Goal: Navigation & Orientation: Find specific page/section

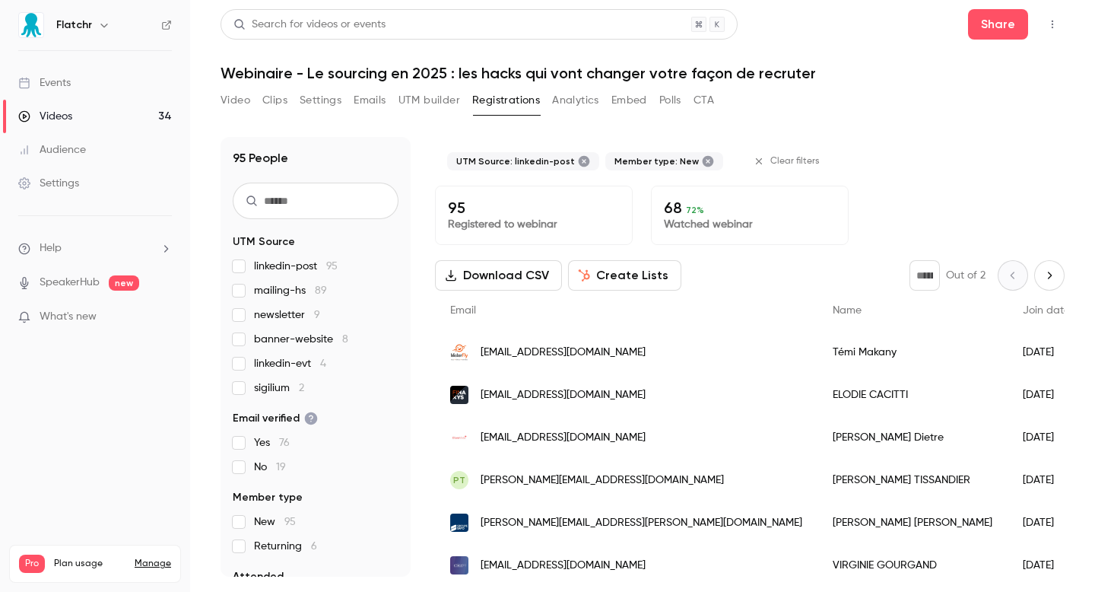
scroll to position [227, 0]
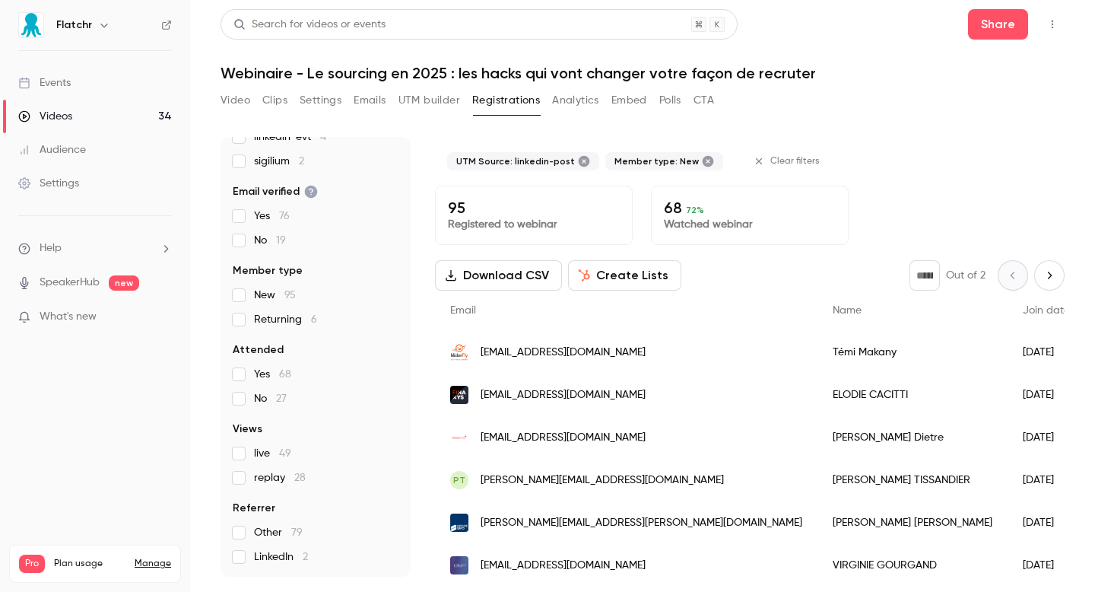
click at [72, 93] on link "Events" at bounding box center [95, 82] width 190 height 33
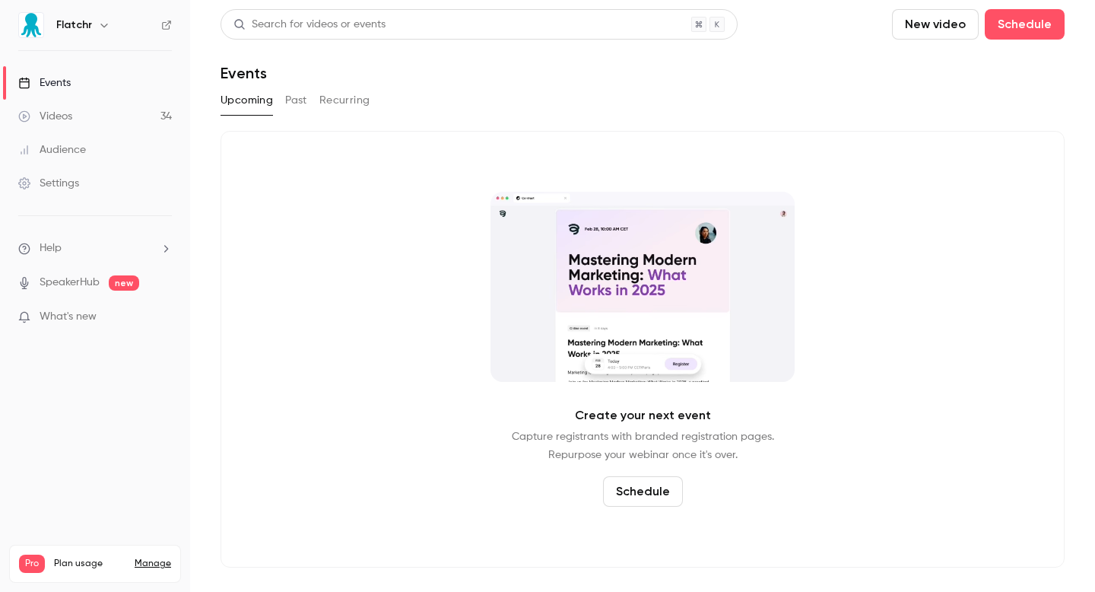
click at [101, 119] on link "Videos 34" at bounding box center [95, 116] width 190 height 33
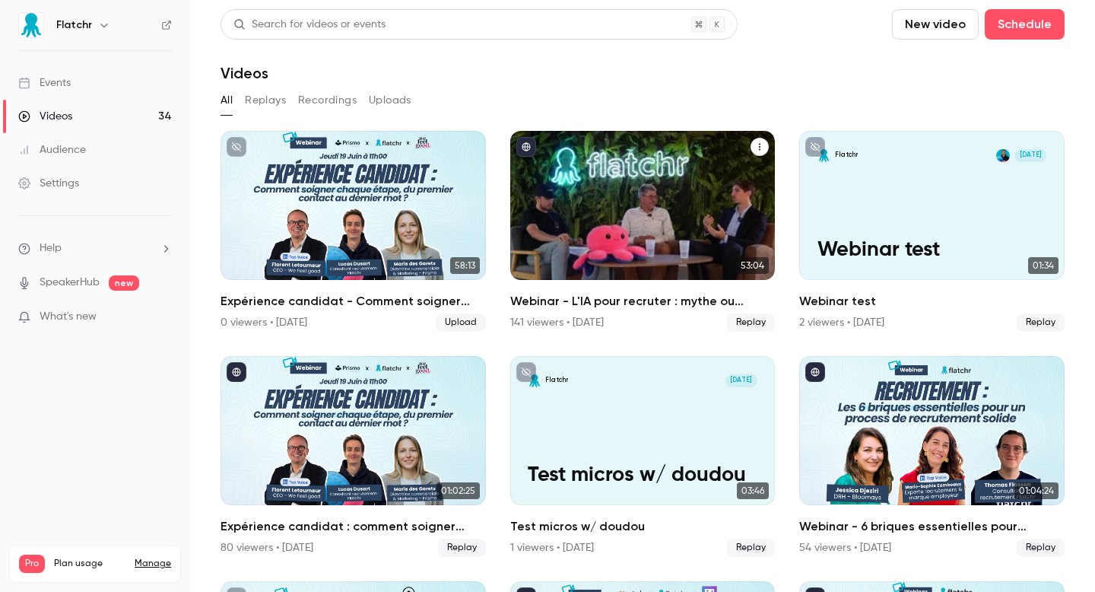
click at [618, 311] on div "Webinar - L'IA pour recruter : mythe ou réalité ? 141 viewers • [DATE] Replay" at bounding box center [642, 312] width 265 height 40
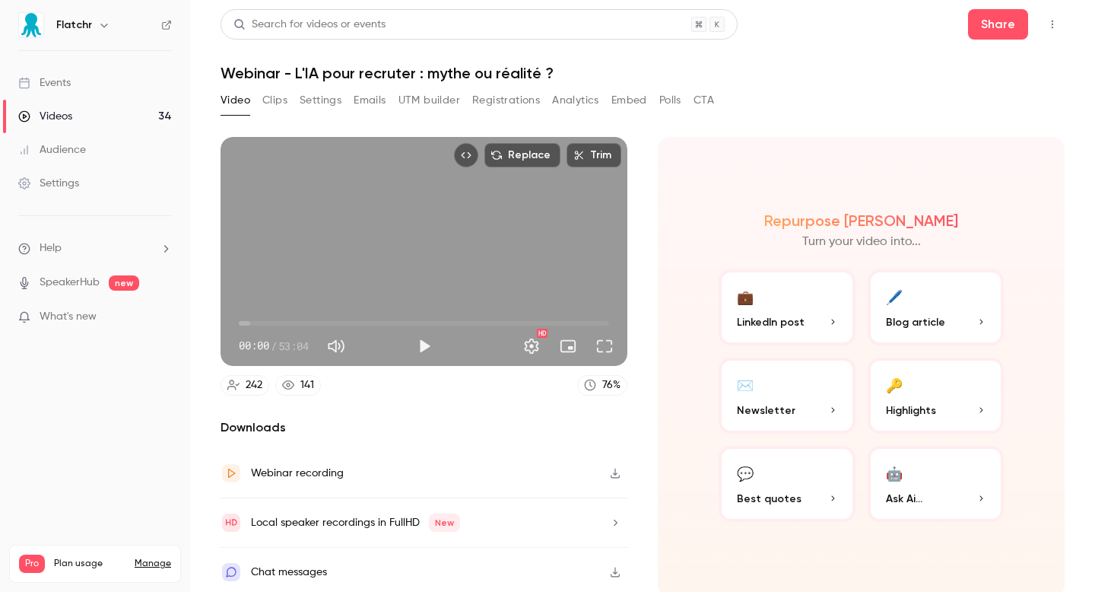
click at [434, 113] on div "Video Clips Settings Emails UTM builder Registrations Analytics Embed Polls CTA" at bounding box center [468, 103] width 494 height 30
click at [424, 100] on button "UTM builder" at bounding box center [430, 100] width 62 height 24
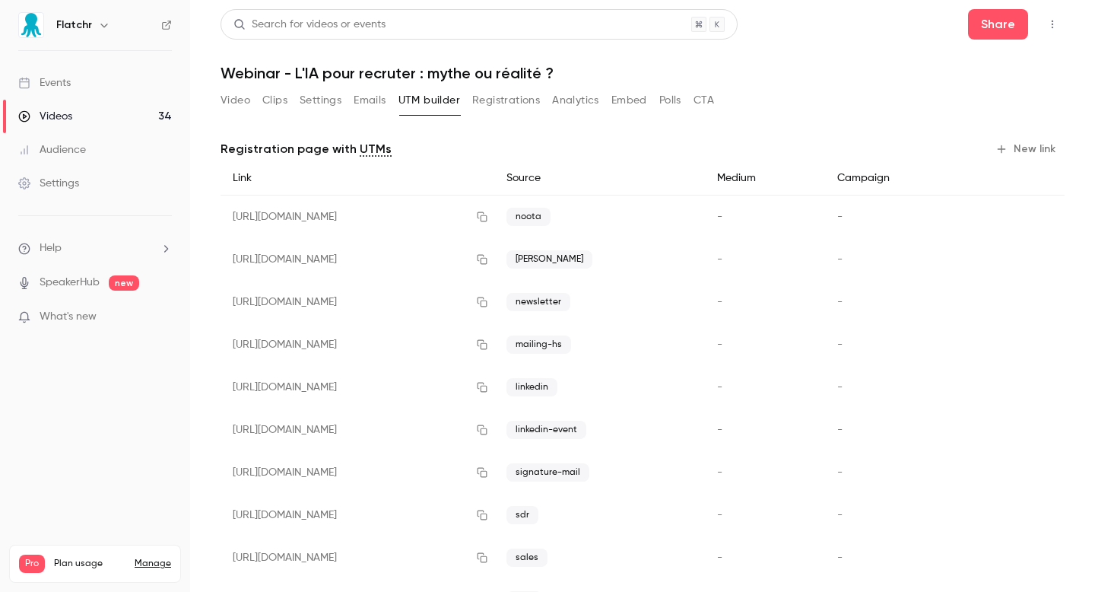
click at [345, 104] on div "Video Clips Settings Emails UTM builder Registrations Analytics Embed Polls CTA" at bounding box center [468, 100] width 494 height 24
click at [362, 103] on button "Emails" at bounding box center [370, 100] width 32 height 24
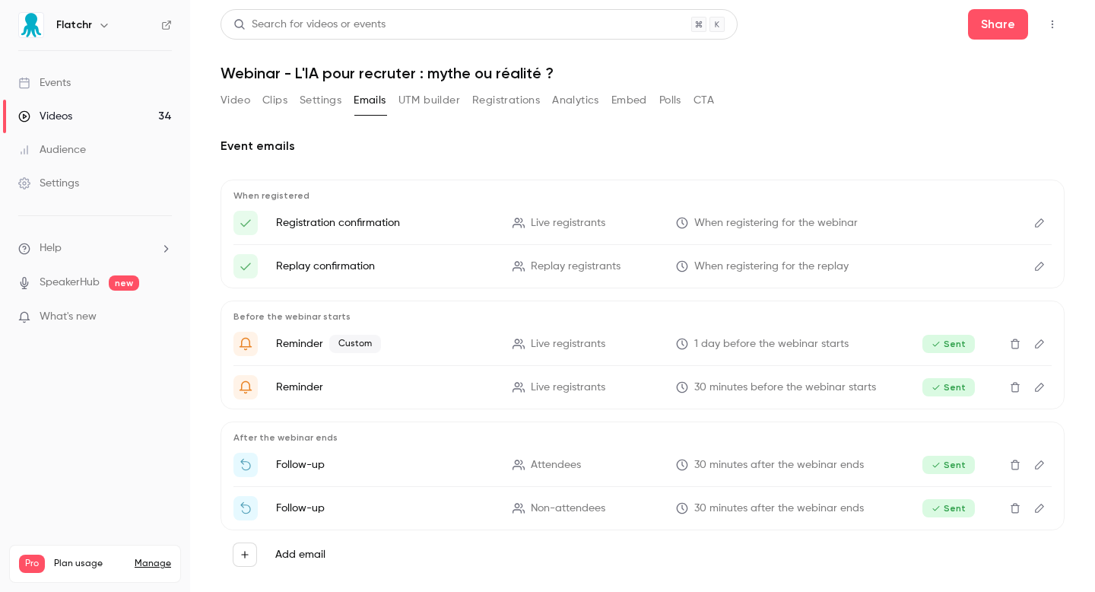
click at [518, 104] on button "Registrations" at bounding box center [506, 100] width 68 height 24
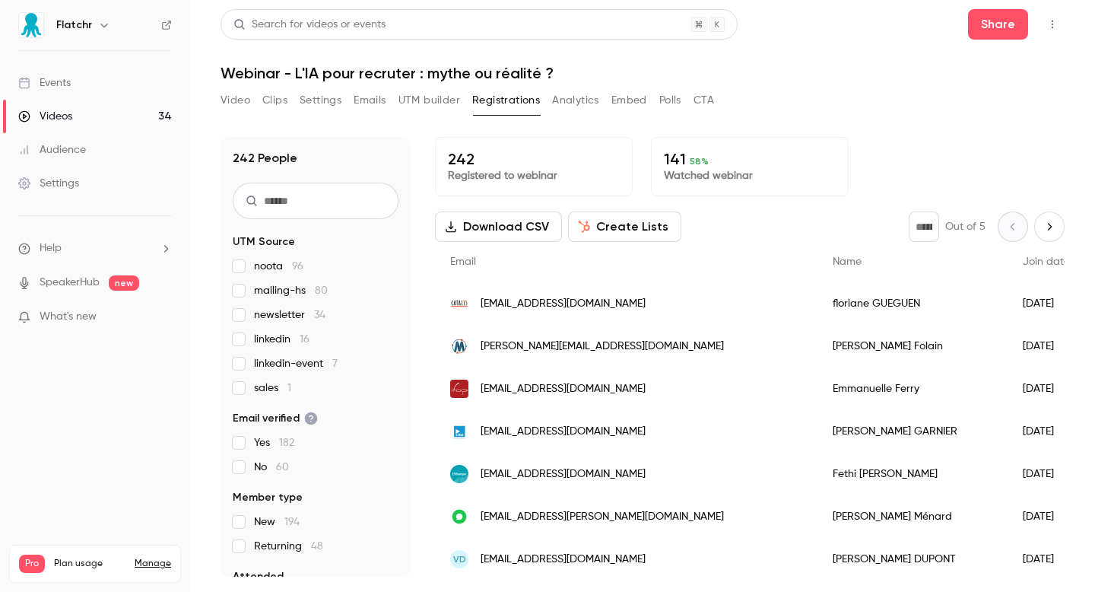
click at [450, 97] on button "UTM builder" at bounding box center [430, 100] width 62 height 24
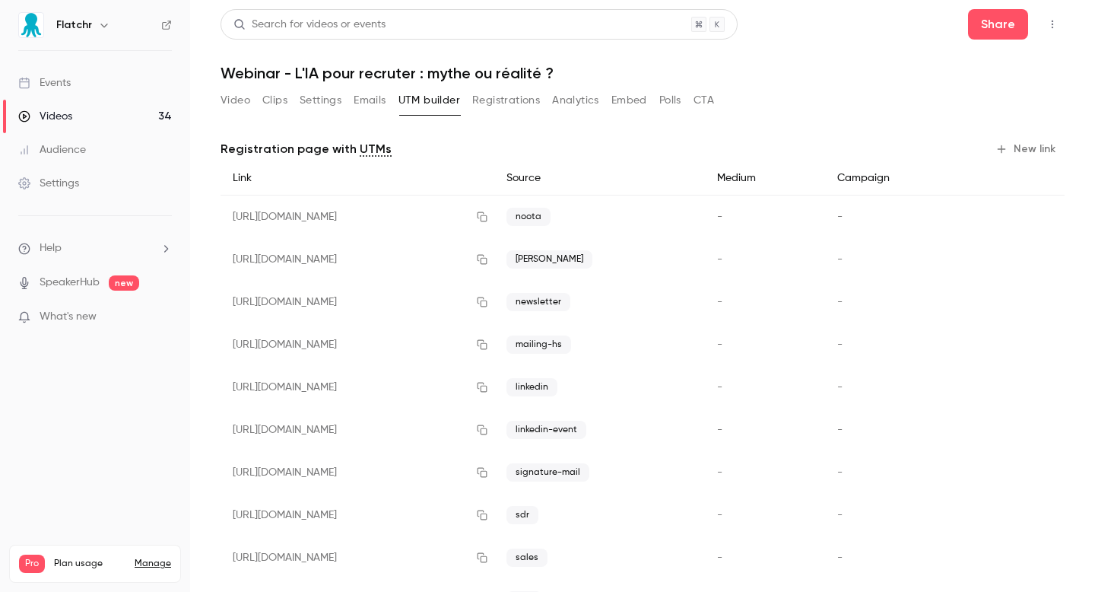
click at [235, 104] on button "Video" at bounding box center [236, 100] width 30 height 24
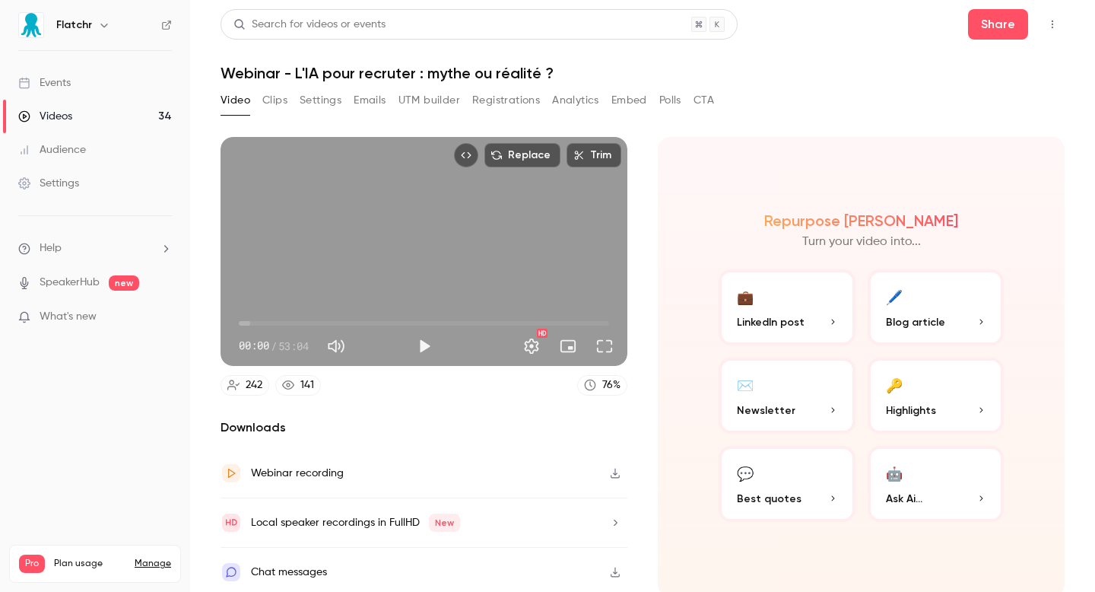
click at [416, 107] on button "UTM builder" at bounding box center [430, 100] width 62 height 24
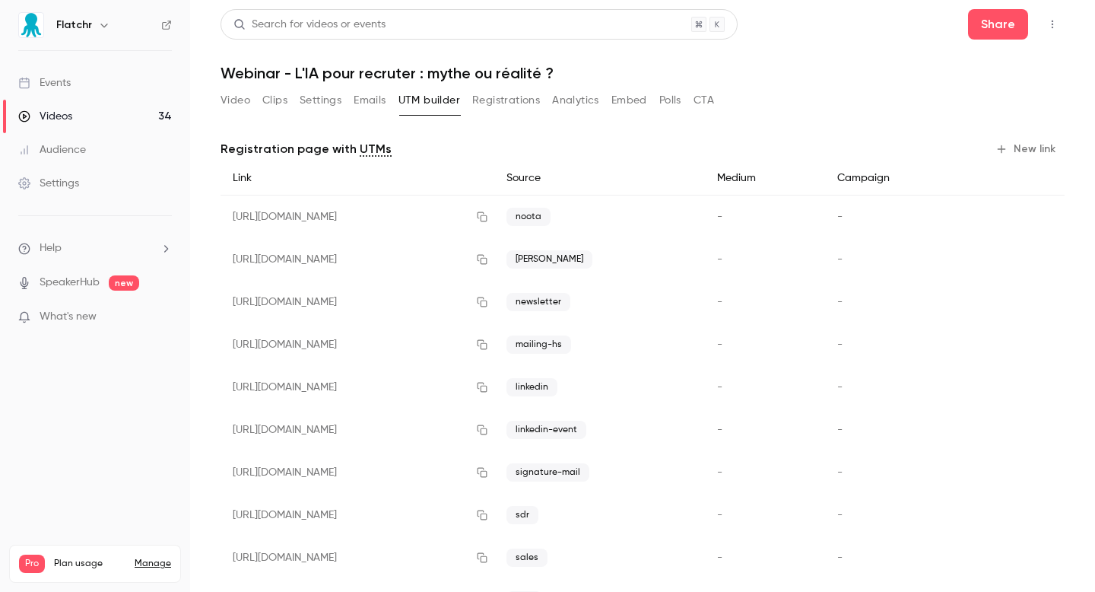
click at [380, 110] on button "Emails" at bounding box center [370, 100] width 32 height 24
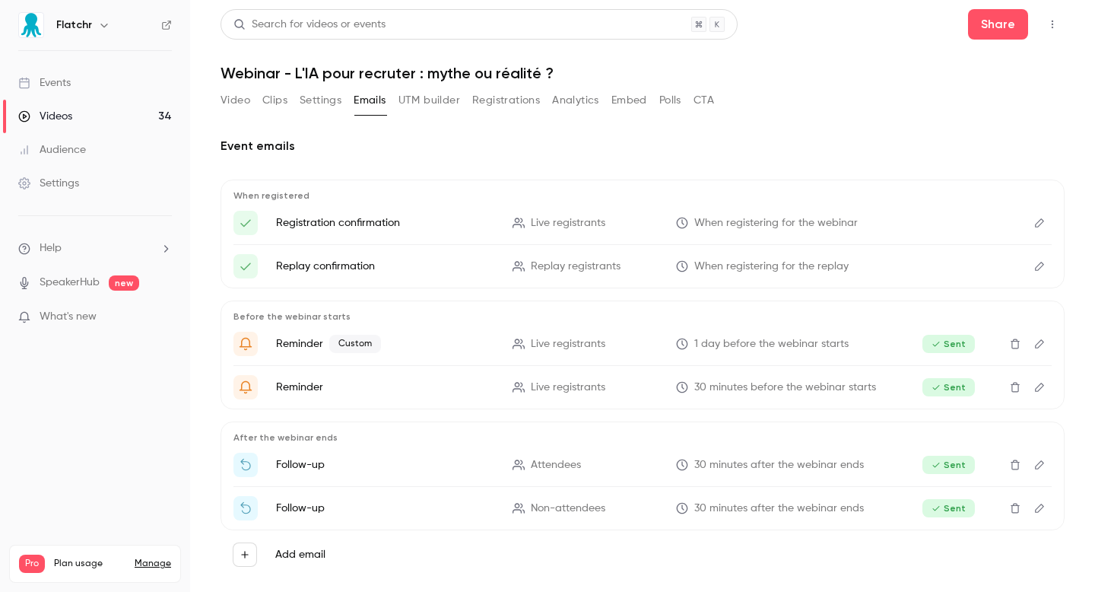
click at [334, 98] on button "Settings" at bounding box center [321, 100] width 42 height 24
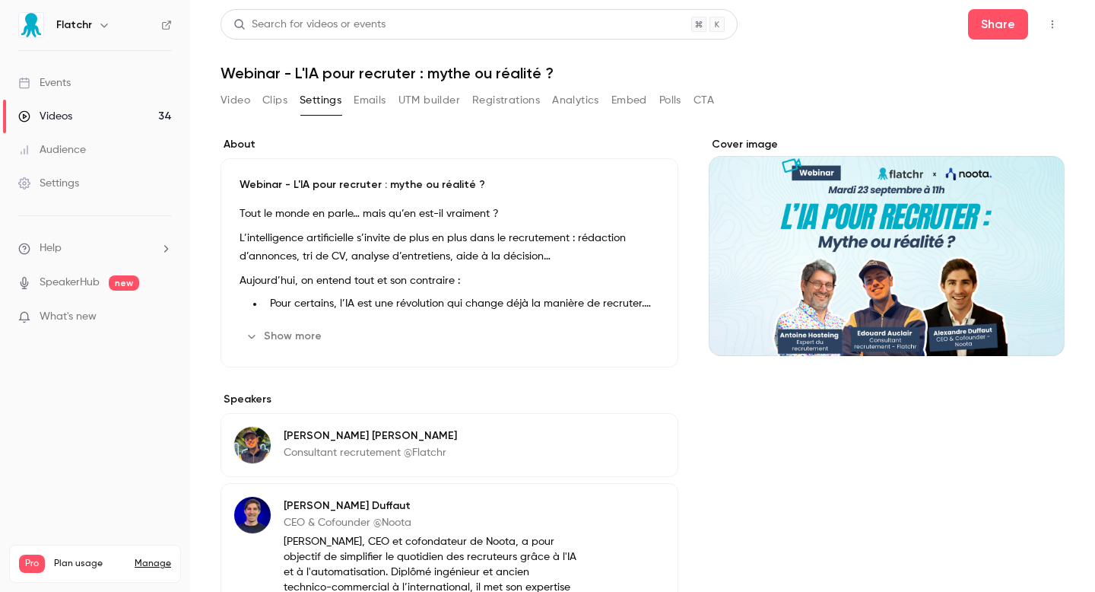
click at [271, 111] on button "Clips" at bounding box center [274, 100] width 25 height 24
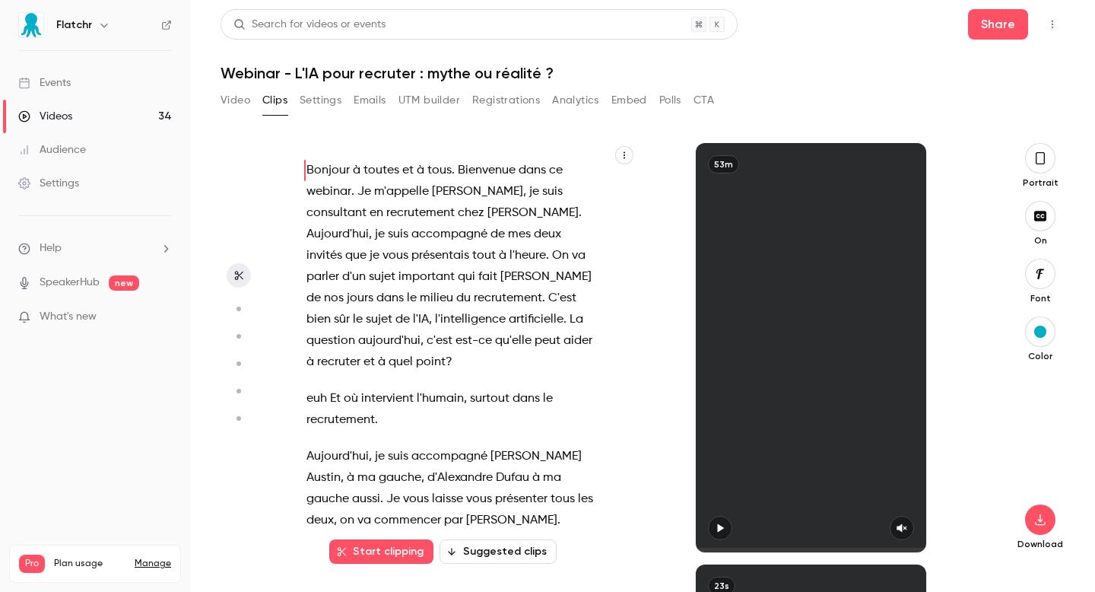
click at [514, 95] on button "Registrations" at bounding box center [506, 100] width 68 height 24
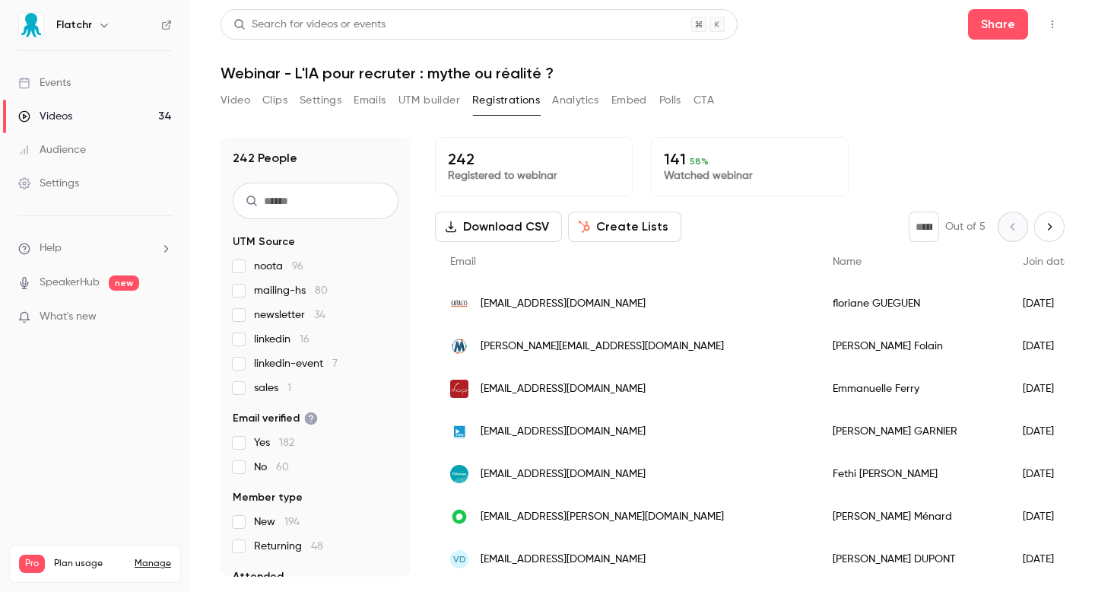
click at [241, 103] on button "Video" at bounding box center [236, 100] width 30 height 24
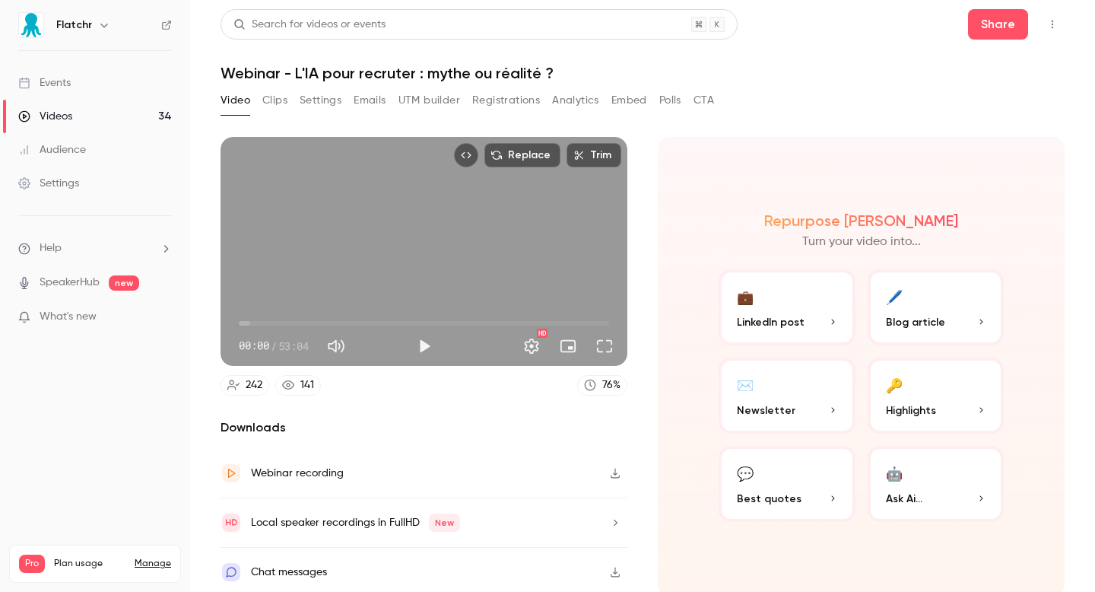
click at [119, 109] on link "Videos 34" at bounding box center [95, 116] width 190 height 33
